Goal: Task Accomplishment & Management: Use online tool/utility

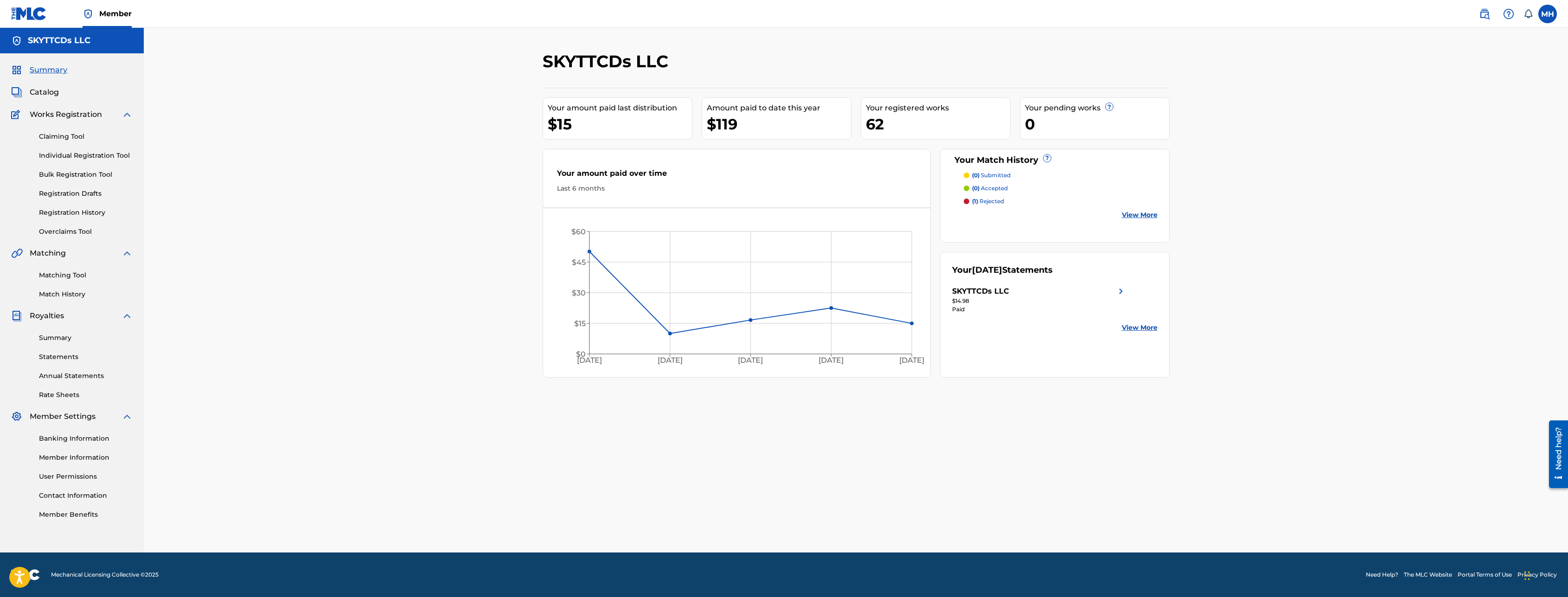
click at [75, 277] on link "Matching Tool" at bounding box center [86, 275] width 94 height 10
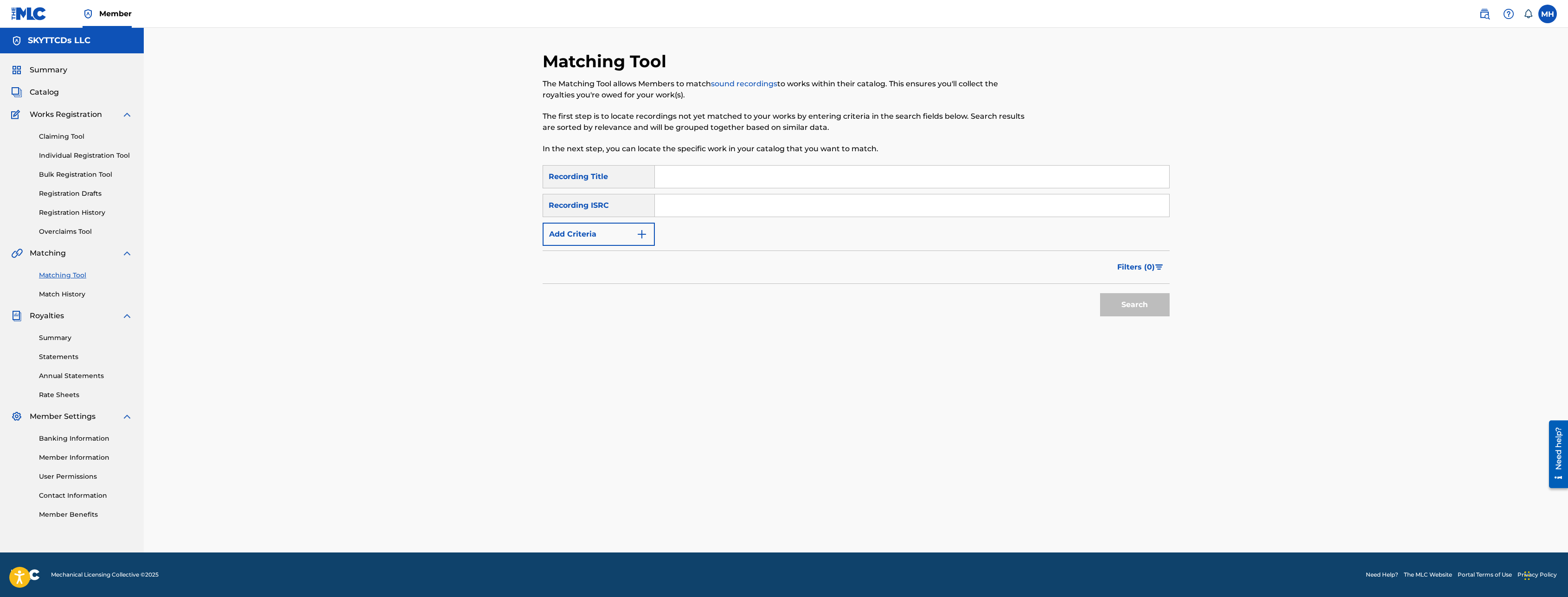
click at [69, 293] on link "Match History" at bounding box center [86, 294] width 94 height 10
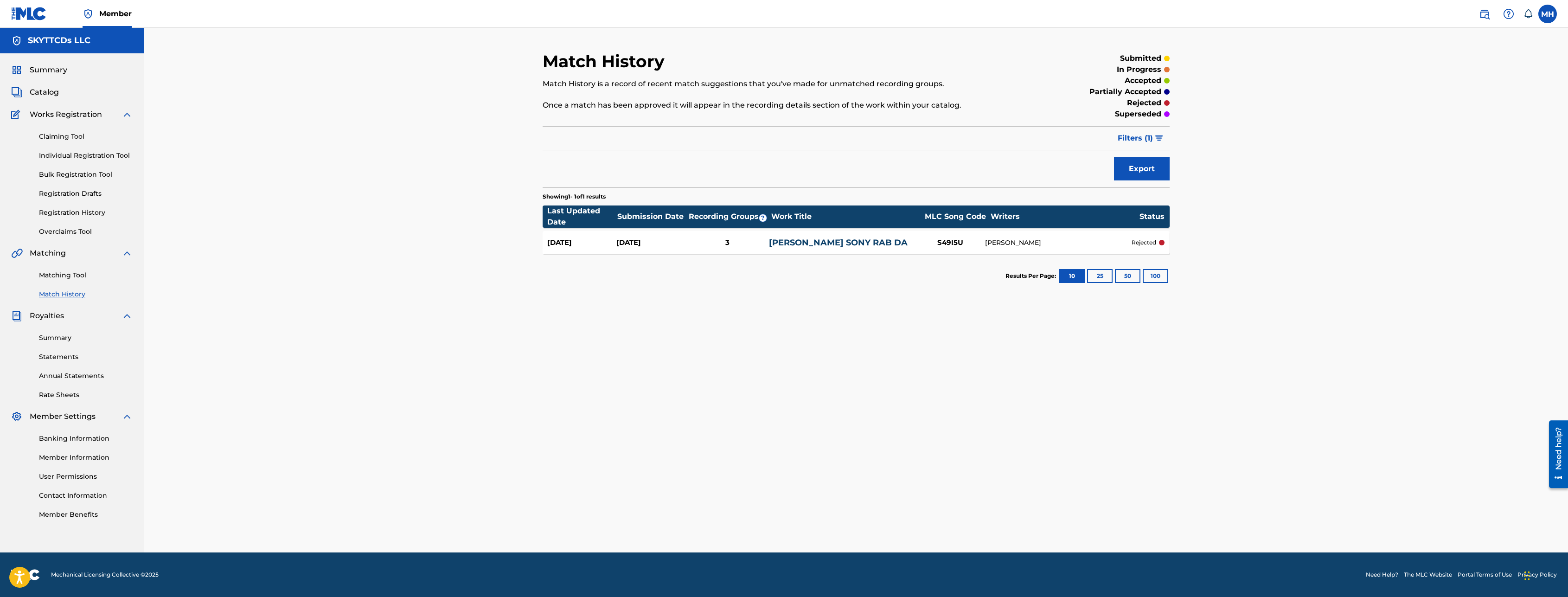
click at [1156, 240] on p "rejected" at bounding box center [1144, 243] width 24 height 9
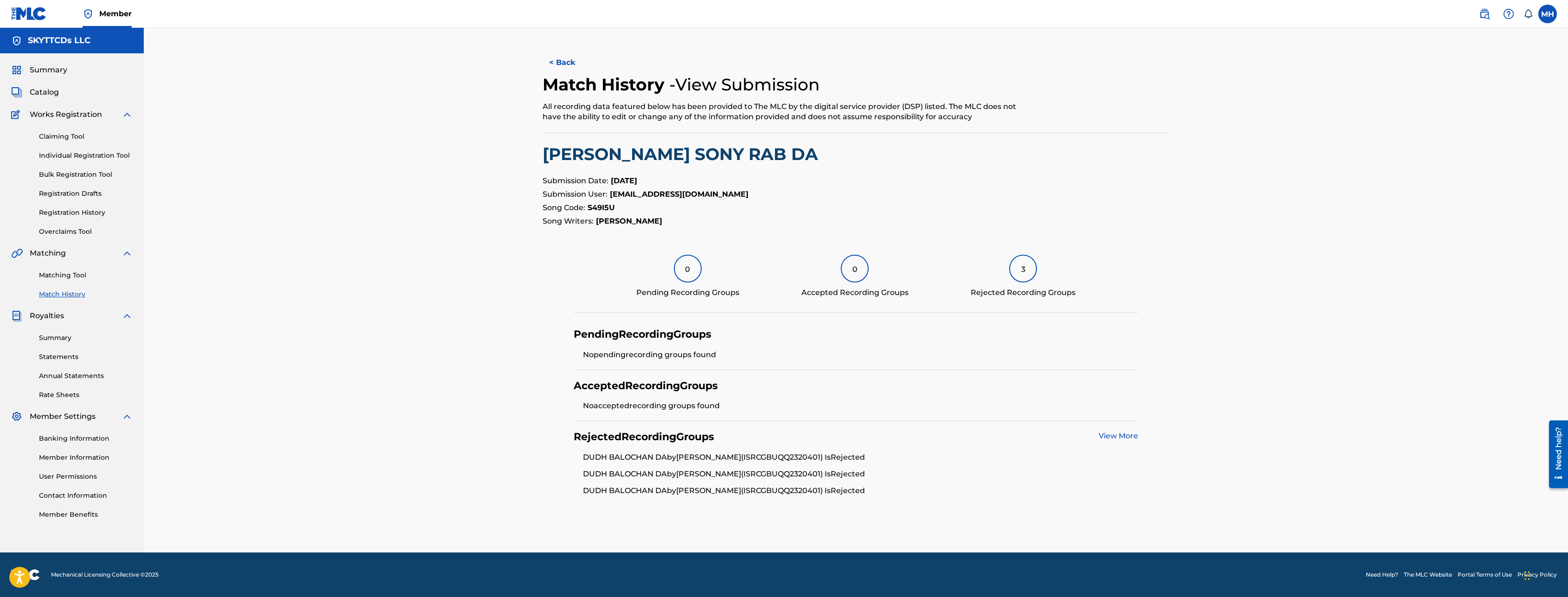
click at [1111, 430] on div "Rejected Recording Groups View More DUDH BALOCHAN DA by [PERSON_NAME] (ISRC GBU…" at bounding box center [855, 463] width 564 height 85
click at [1113, 440] on link "View More" at bounding box center [1118, 436] width 40 height 9
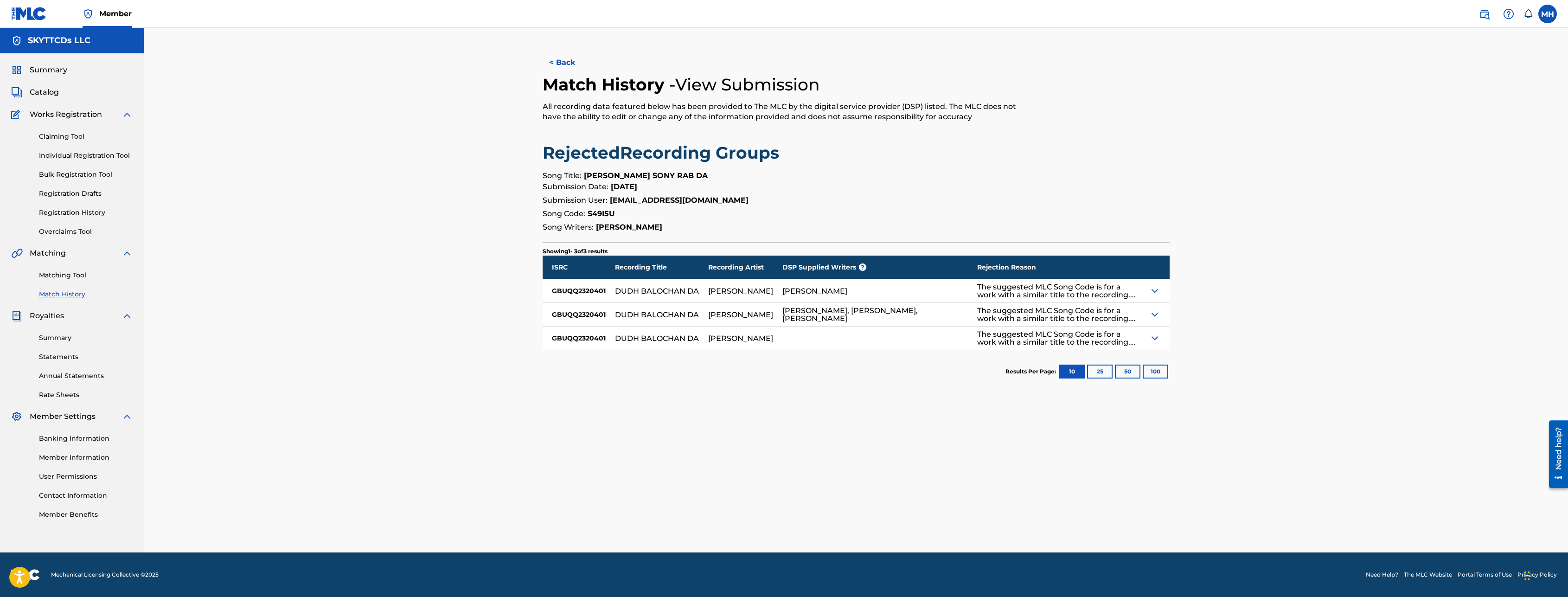
click at [1152, 338] on img at bounding box center [1155, 338] width 11 height 11
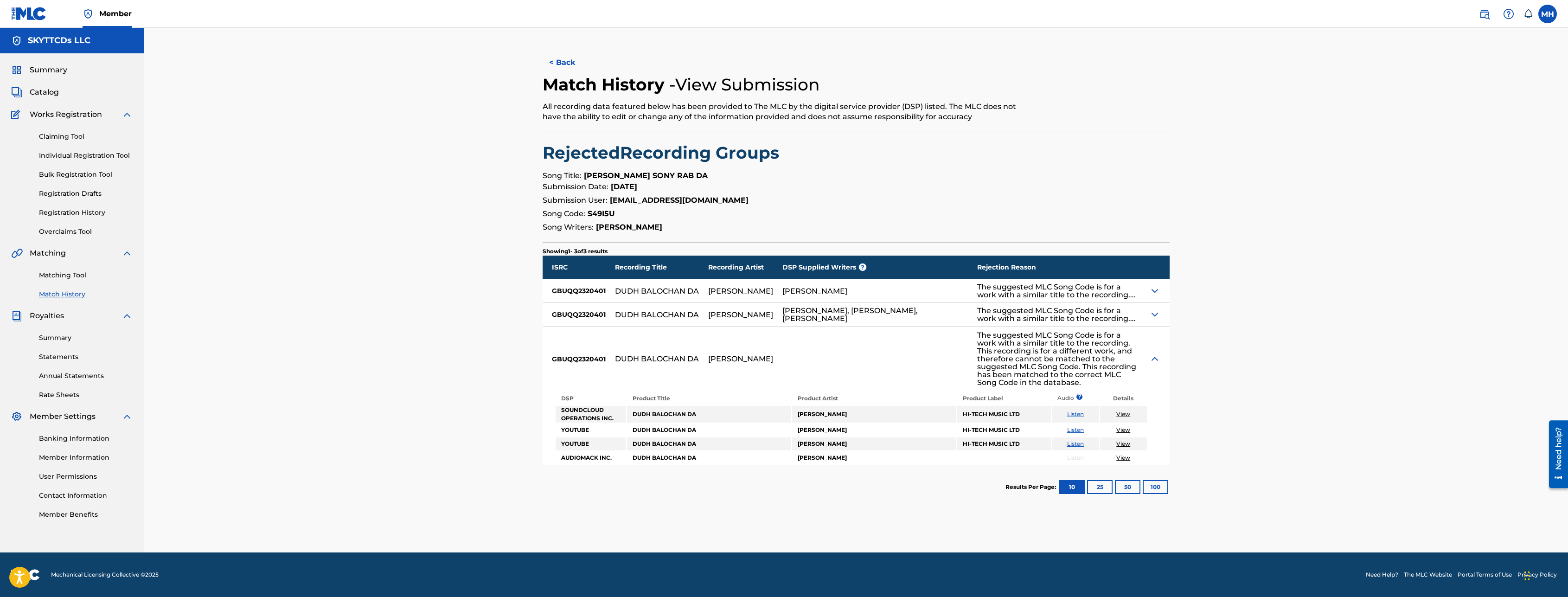
click at [765, 406] on td "DUDH BALOCHAN DA" at bounding box center [709, 414] width 164 height 16
drag, startPoint x: 606, startPoint y: 293, endPoint x: 550, endPoint y: 292, distance: 56.0
click at [550, 292] on div "GBUQQ2320401" at bounding box center [578, 291] width 72 height 23
copy div "GBUQQ2320401"
click at [61, 274] on link "Matching Tool" at bounding box center [86, 275] width 94 height 10
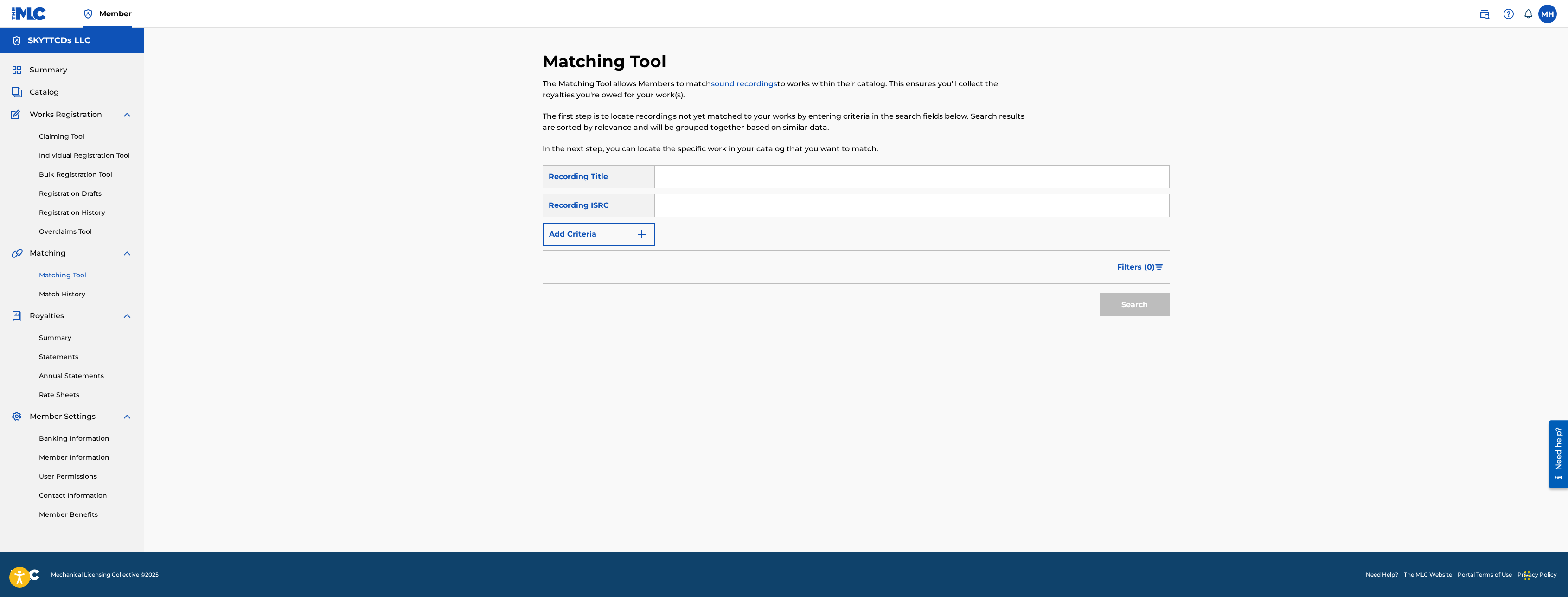
click at [687, 209] on input "Search Form" at bounding box center [912, 205] width 514 height 23
paste input "GBUQQ2320401"
type input "GBUQQ2320401"
click at [1161, 310] on button "Search" at bounding box center [1135, 305] width 69 height 23
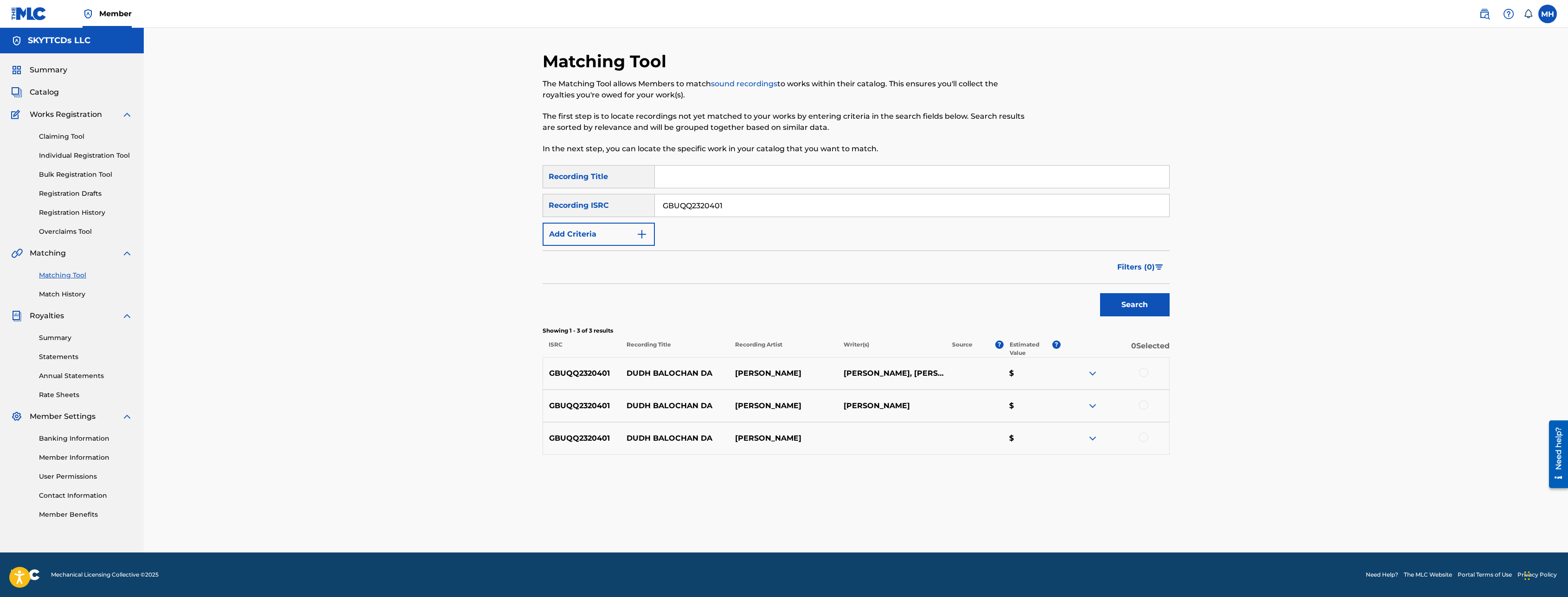
click at [1092, 439] on img at bounding box center [1093, 438] width 11 height 11
click at [1090, 404] on img at bounding box center [1093, 406] width 11 height 11
click at [1090, 369] on img at bounding box center [1093, 373] width 11 height 11
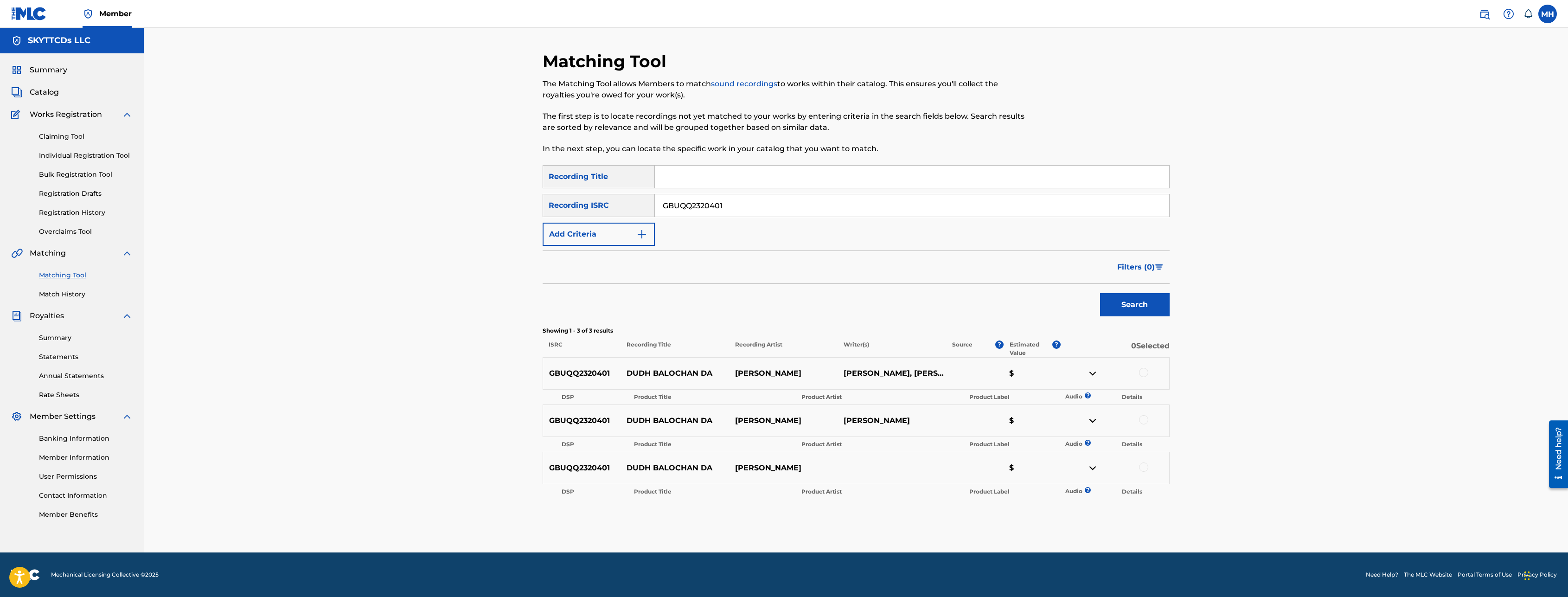
click at [1148, 373] on div at bounding box center [1143, 372] width 9 height 9
click at [1144, 422] on div at bounding box center [1143, 419] width 9 height 9
click at [1144, 464] on div at bounding box center [1143, 467] width 9 height 9
click at [696, 516] on button "Match 3 Groups" at bounding box center [652, 521] width 102 height 23
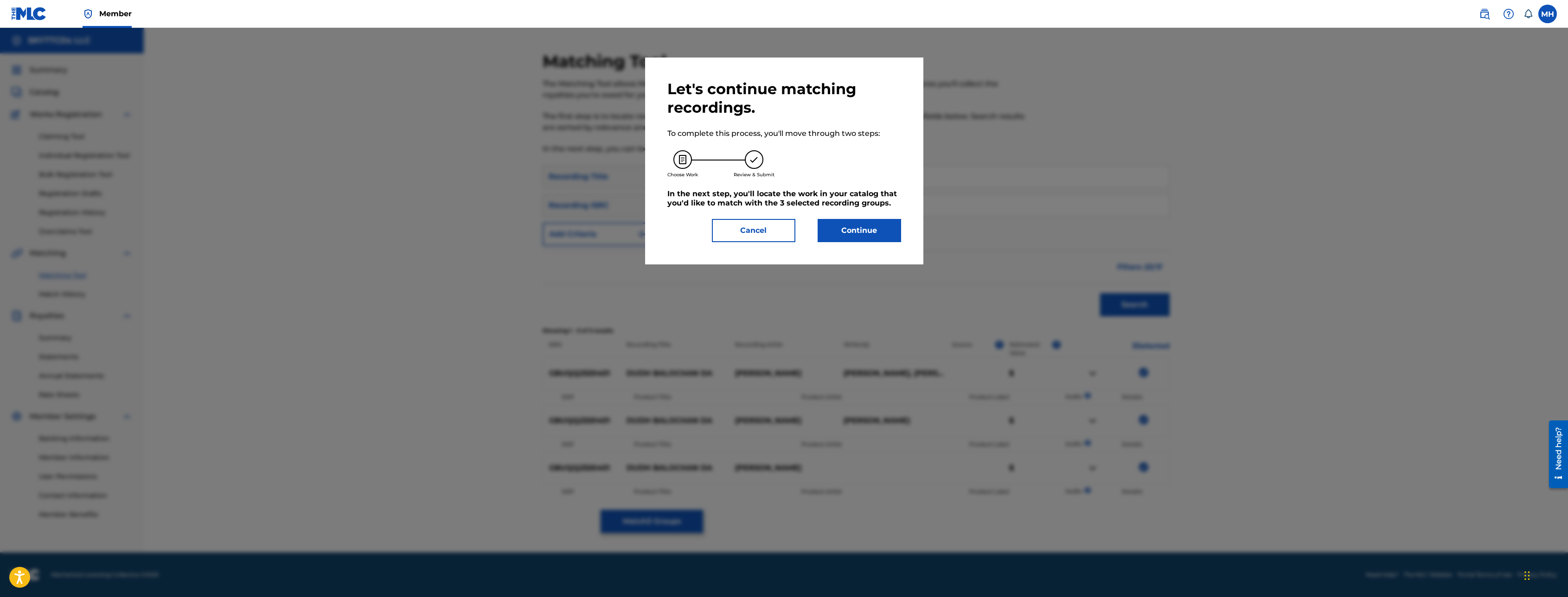
click at [884, 231] on button "Continue" at bounding box center [859, 231] width 83 height 23
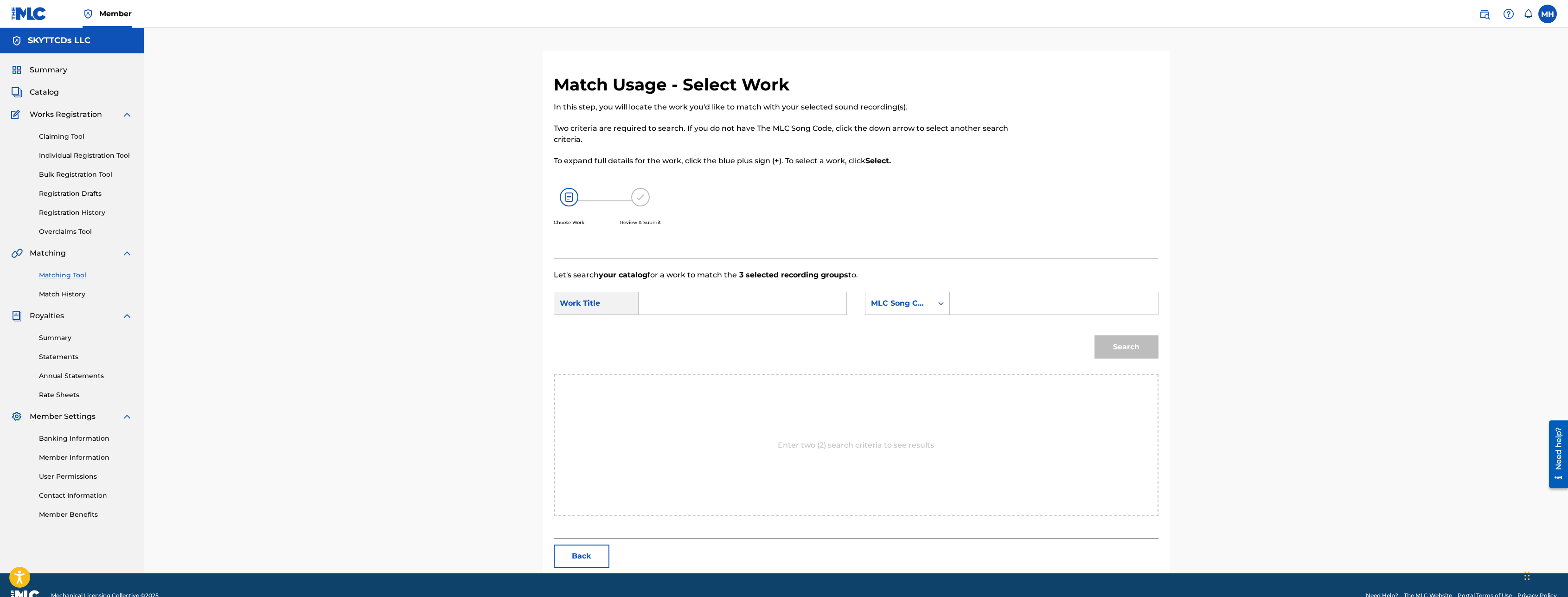
click at [755, 309] on input "Search Form" at bounding box center [742, 303] width 192 height 23
click at [677, 343] on div "dudh b alochan da" at bounding box center [673, 335] width 52 height 39
type input "dudh balochan da"
click at [1109, 350] on div "Search" at bounding box center [1124, 344] width 69 height 37
click at [780, 310] on input "dudh balochan da" at bounding box center [742, 303] width 192 height 23
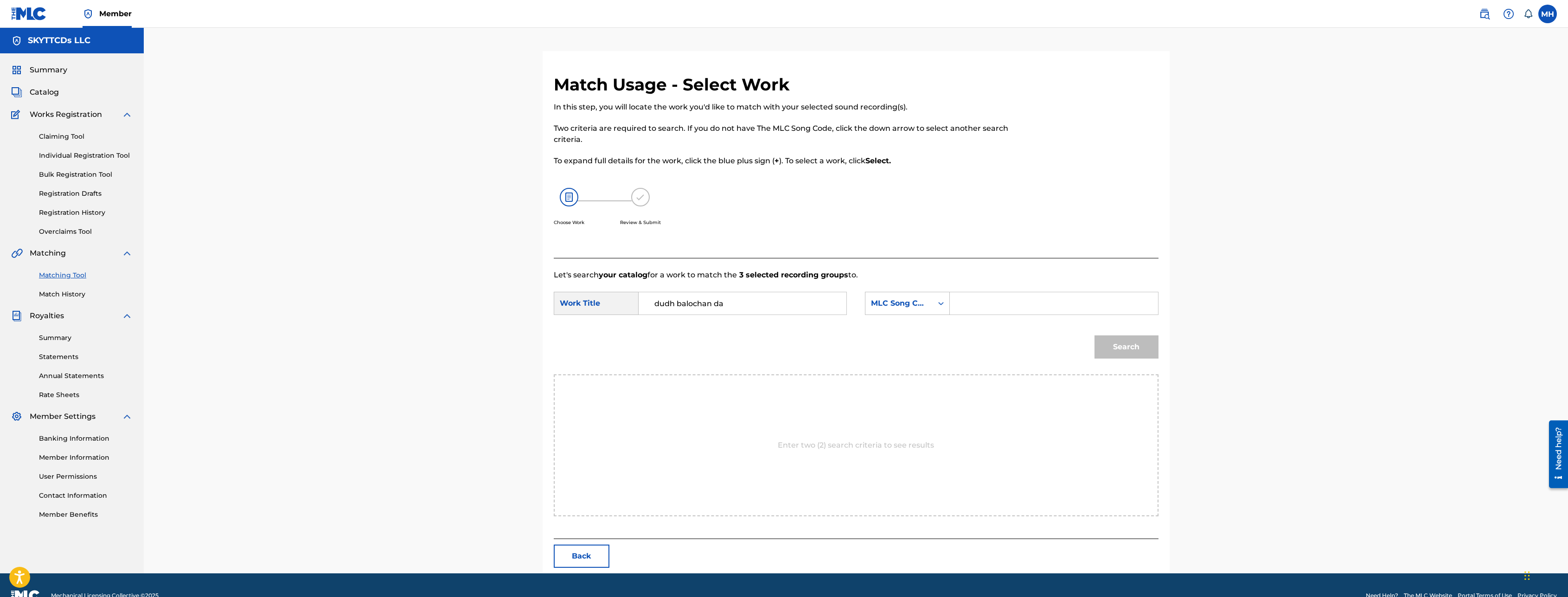
click at [989, 296] on input "Search Form" at bounding box center [1053, 303] width 192 height 23
click at [936, 300] on div "Search Form" at bounding box center [940, 303] width 16 height 16
click at [911, 365] on div "Publisher Name" at bounding box center [908, 361] width 84 height 23
click at [982, 307] on input "Search Form" at bounding box center [1053, 303] width 192 height 23
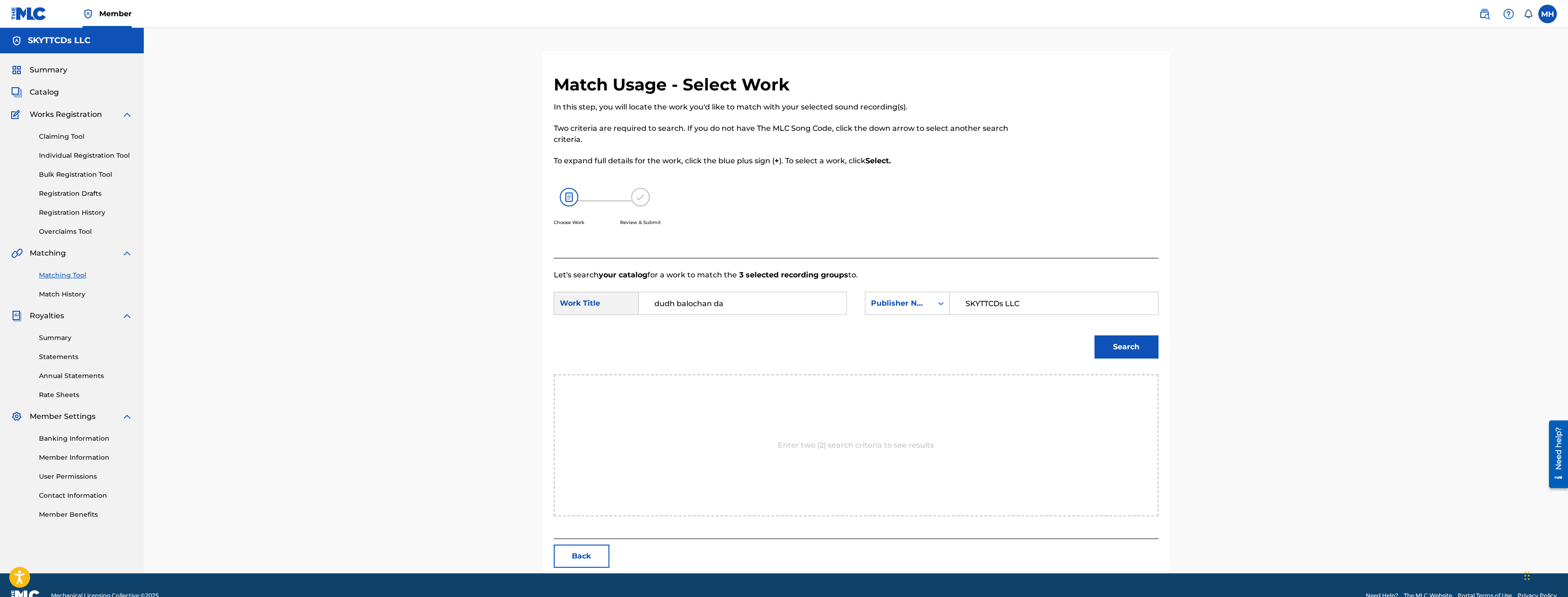
type input "SKYTTCDs LLC"
click at [1107, 340] on button "Search" at bounding box center [1126, 347] width 64 height 23
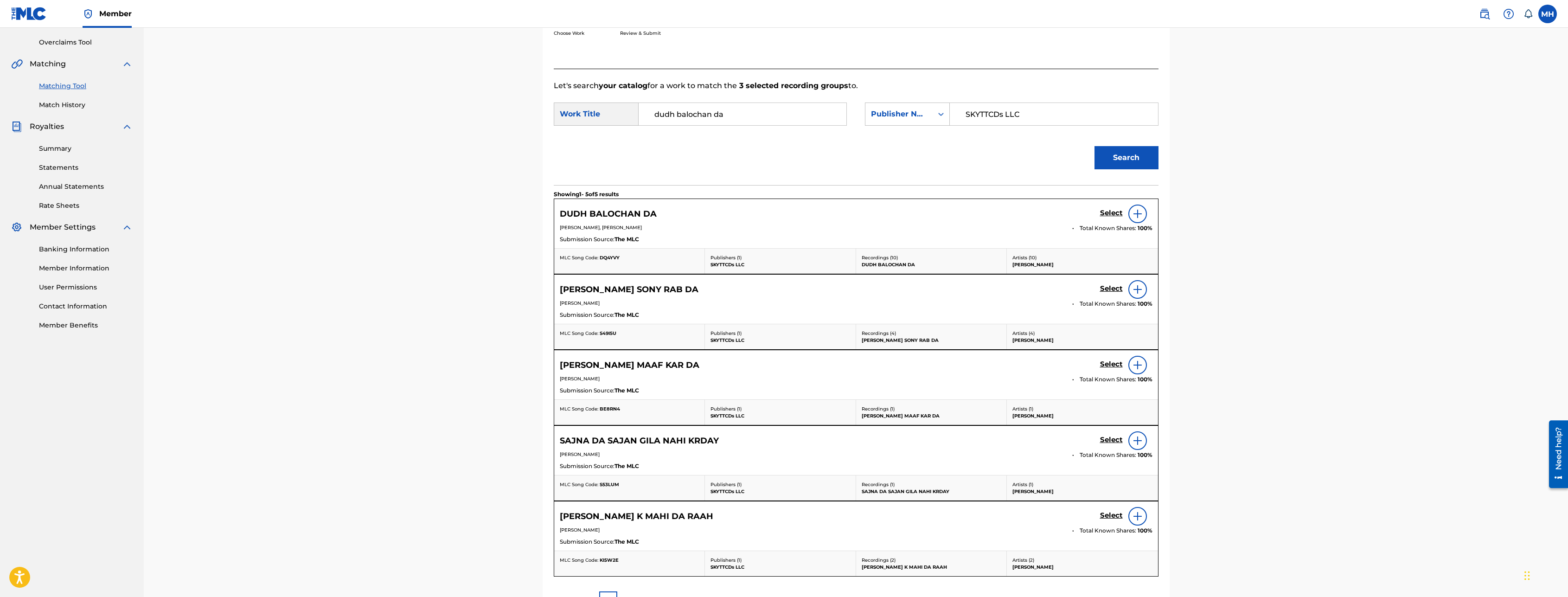
scroll to position [237, 0]
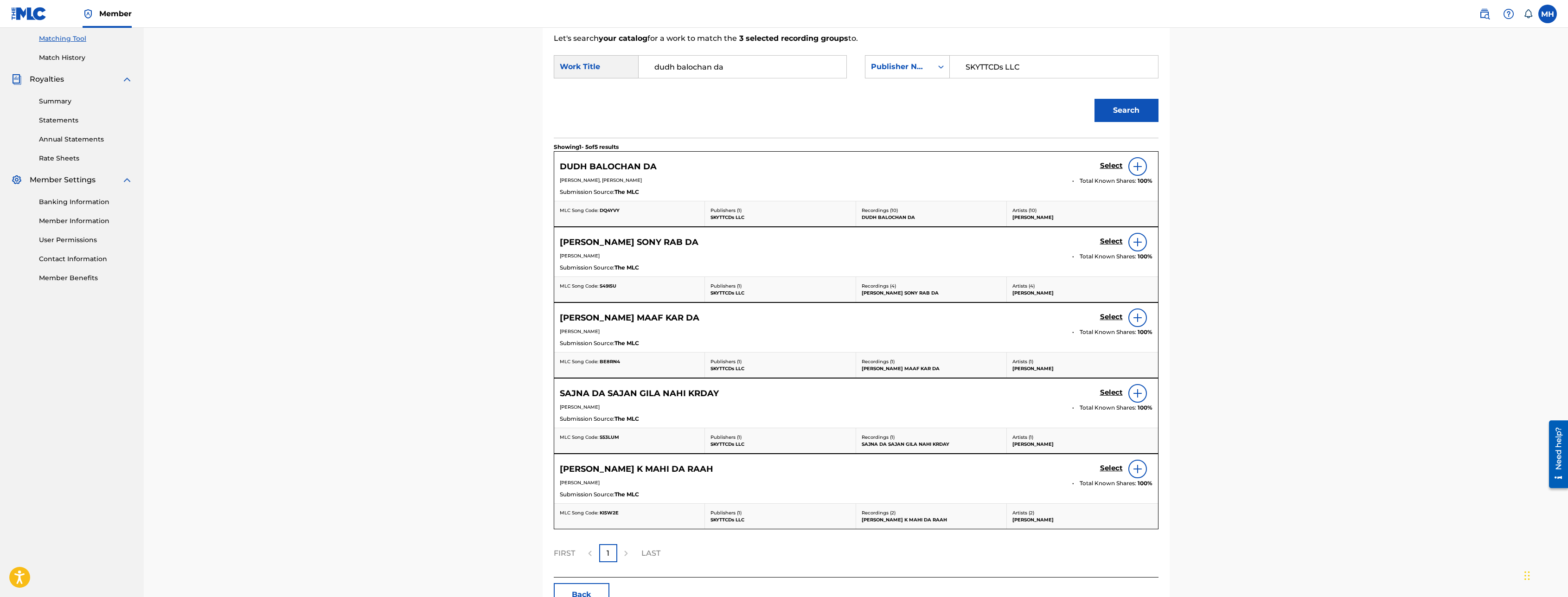
click at [1133, 166] on img at bounding box center [1138, 166] width 11 height 11
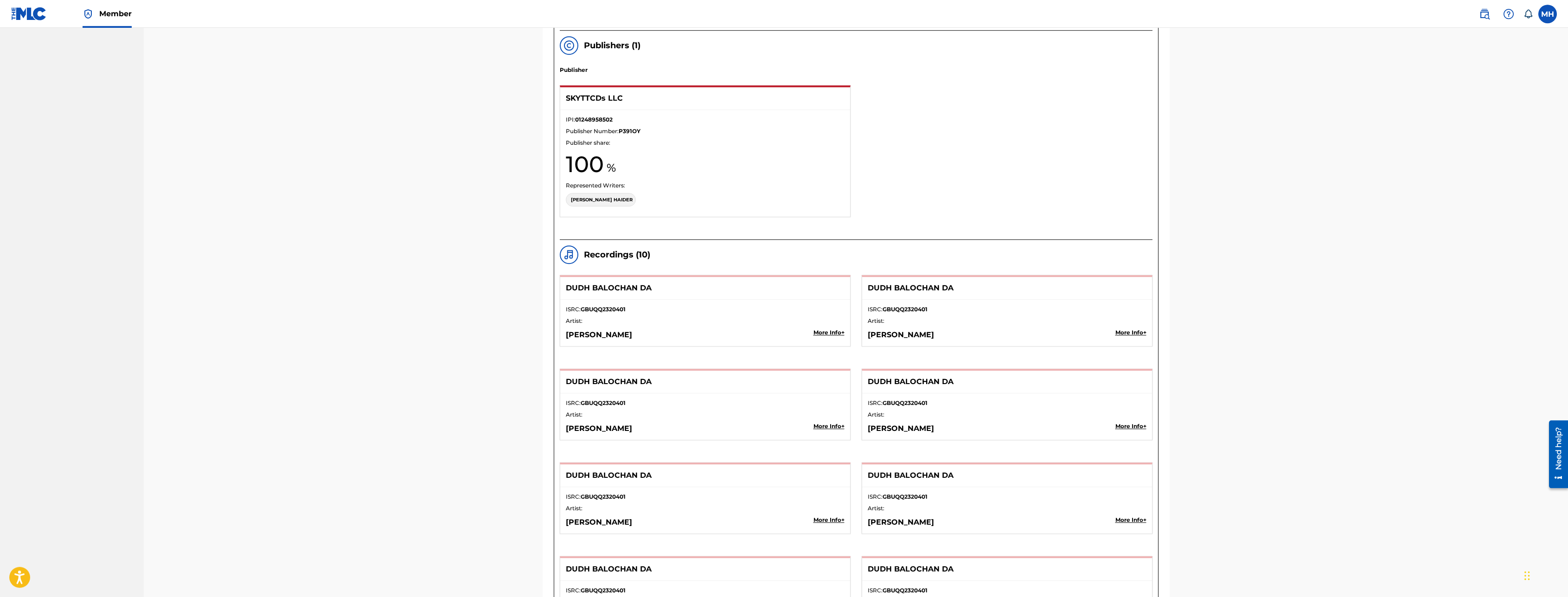
scroll to position [615, 0]
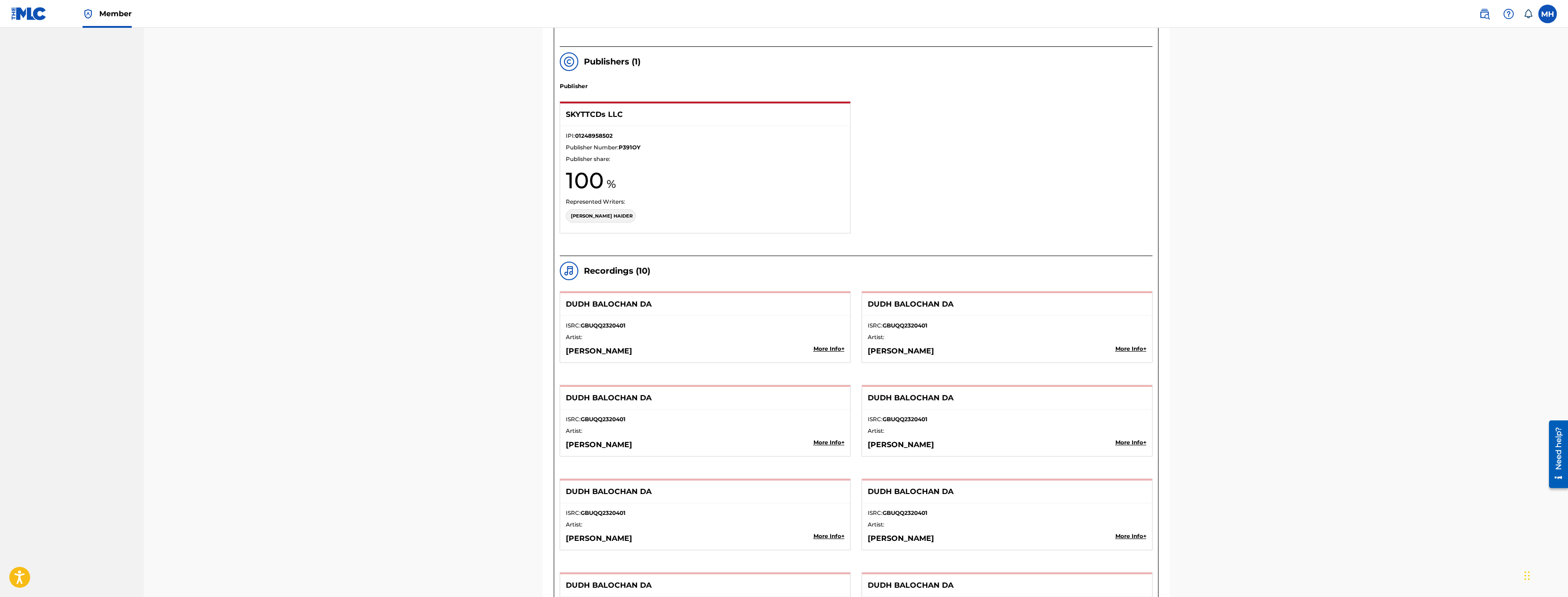
click at [716, 332] on div "ISRC: GBUQQ2320401 Artist: [PERSON_NAME] More Info +" at bounding box center [705, 339] width 290 height 46
click at [607, 301] on p "DUDH BALOCHAN DA" at bounding box center [691, 304] width 251 height 11
click at [599, 346] on p "[PERSON_NAME]" at bounding box center [677, 351] width 223 height 11
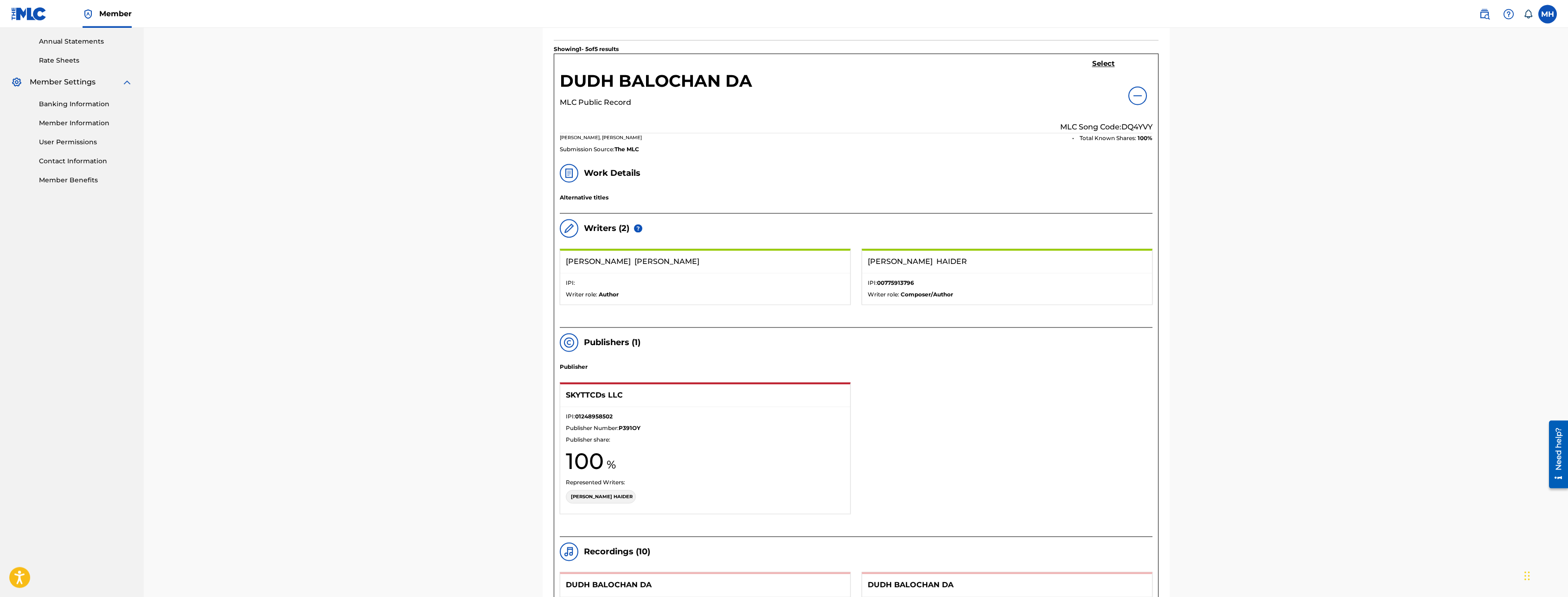
scroll to position [237, 0]
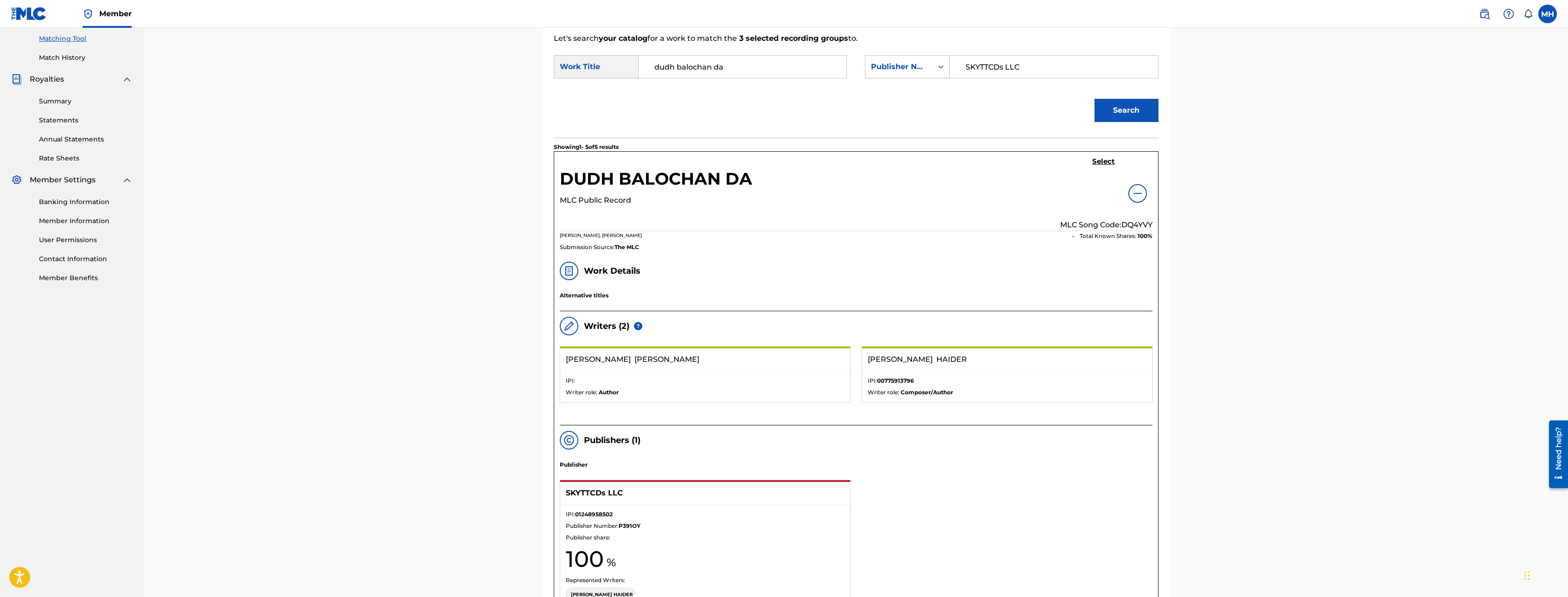
click at [1150, 196] on div "Select MLC Song Code: DQ4YVY" at bounding box center [1107, 194] width 93 height 73
click at [1144, 196] on div at bounding box center [1138, 193] width 18 height 18
